Goal: Information Seeking & Learning: Learn about a topic

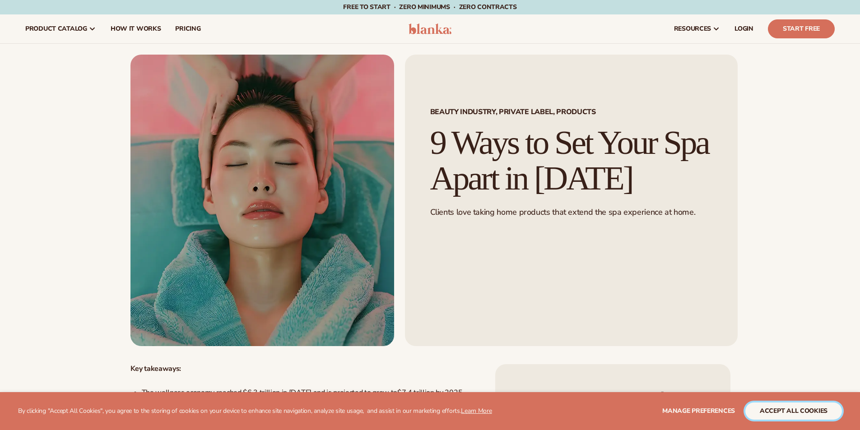
click at [782, 412] on button "accept all cookies" at bounding box center [793, 411] width 97 height 17
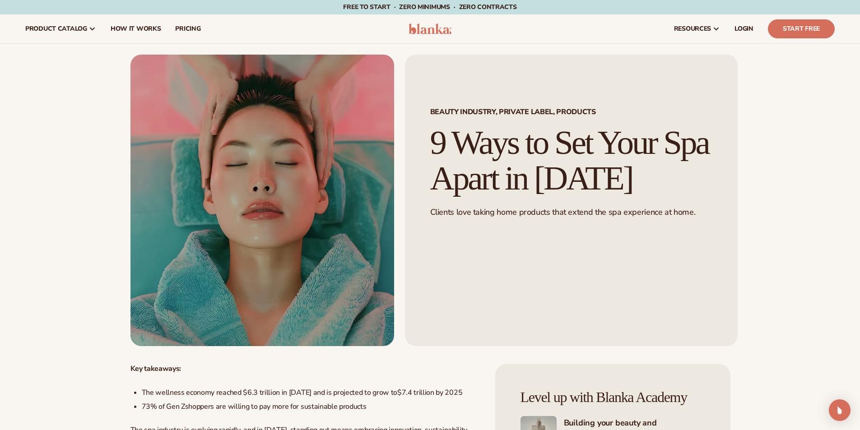
scroll to position [226, 0]
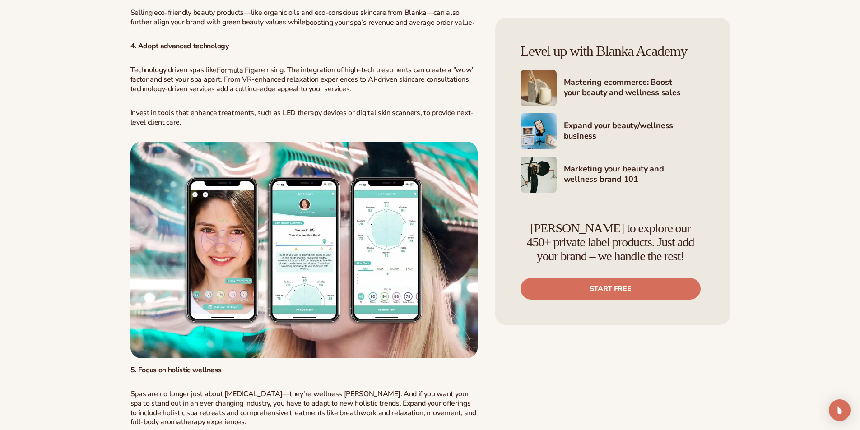
scroll to position [1355, 0]
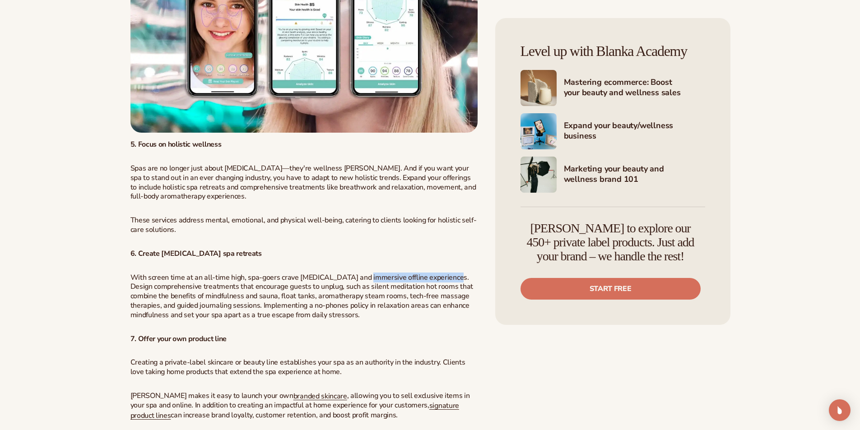
drag, startPoint x: 445, startPoint y: 266, endPoint x: 356, endPoint y: 273, distance: 88.8
click at [356, 273] on span "With screen time at an all-time high, spa-goers crave [MEDICAL_DATA] and immers…" at bounding box center [301, 296] width 343 height 47
drag, startPoint x: 258, startPoint y: 283, endPoint x: 375, endPoint y: 289, distance: 117.1
click at [375, 289] on span "With screen time at an all-time high, spa-goers crave [MEDICAL_DATA] and immers…" at bounding box center [301, 296] width 343 height 47
drag, startPoint x: 377, startPoint y: 286, endPoint x: 468, endPoint y: 287, distance: 90.3
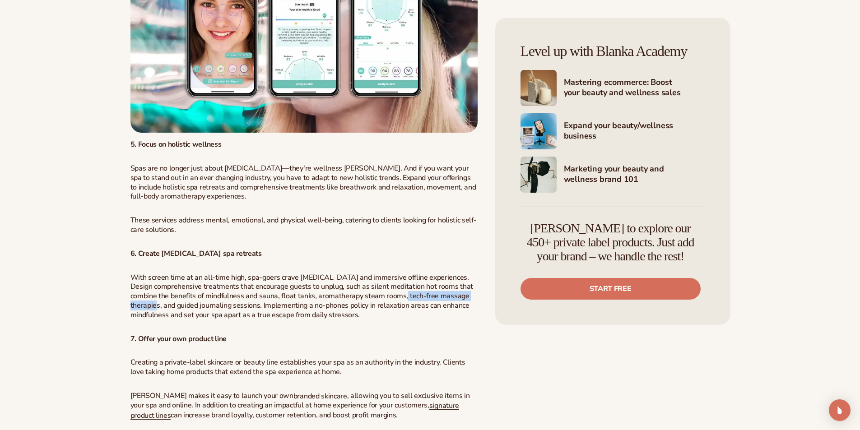
click at [468, 287] on span "With screen time at an all-time high, spa-goers crave [MEDICAL_DATA] and immers…" at bounding box center [301, 296] width 343 height 47
drag, startPoint x: 372, startPoint y: 299, endPoint x: 294, endPoint y: 294, distance: 78.7
click at [294, 294] on span "With screen time at an all-time high, spa-goers crave [MEDICAL_DATA] and immers…" at bounding box center [301, 296] width 343 height 47
drag, startPoint x: 317, startPoint y: 306, endPoint x: 169, endPoint y: 303, distance: 147.2
click at [169, 303] on span "With screen time at an all-time high, spa-goers crave [MEDICAL_DATA] and immers…" at bounding box center [301, 296] width 343 height 47
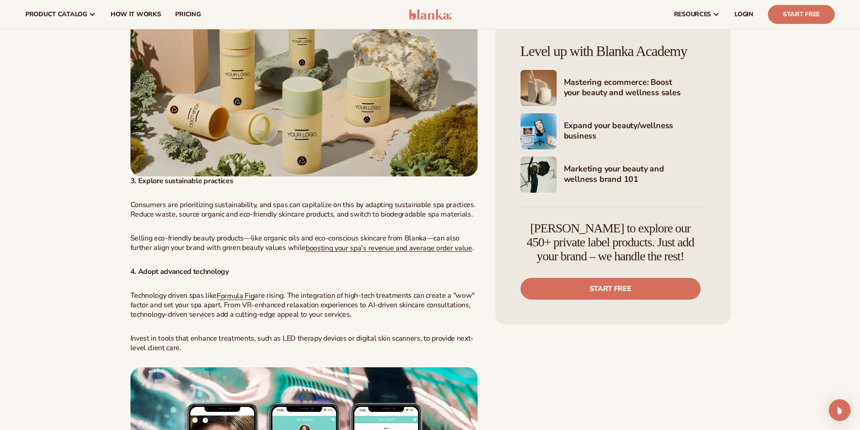
scroll to position [677, 0]
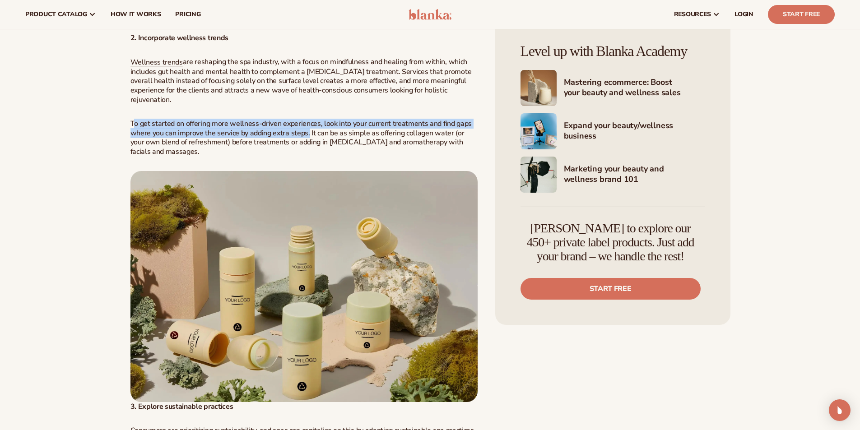
drag, startPoint x: 308, startPoint y: 122, endPoint x: 172, endPoint y: 111, distance: 136.0
click at [145, 119] on span "To get started on offering more wellness-driven experiences, look into your cur…" at bounding box center [300, 138] width 341 height 38
